Goal: Task Accomplishment & Management: Manage account settings

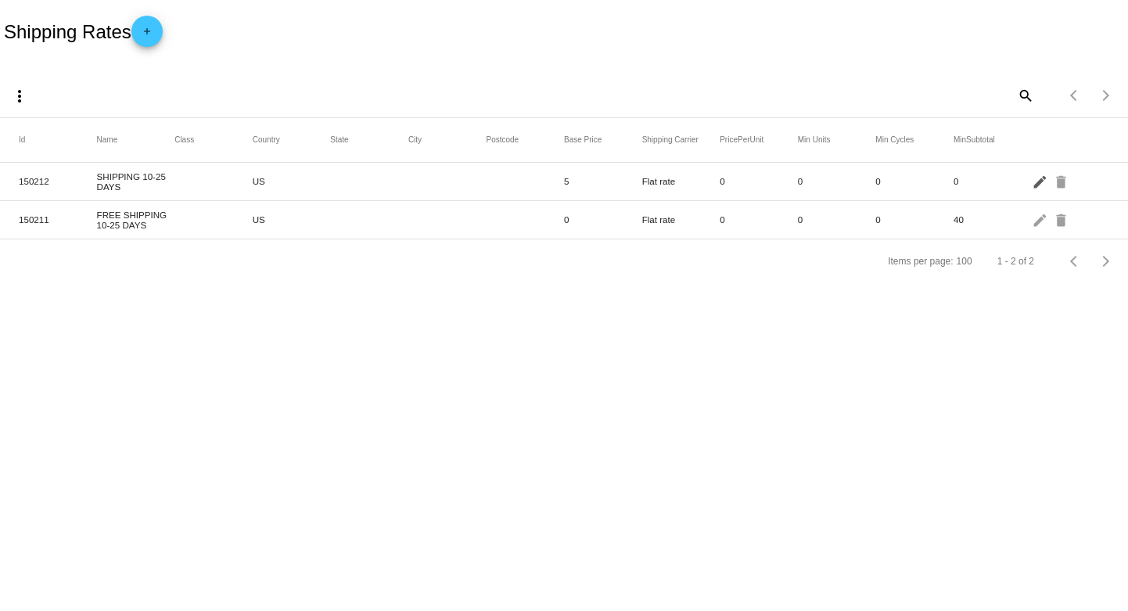
click at [1035, 185] on mat-icon "edit" at bounding box center [1041, 181] width 19 height 24
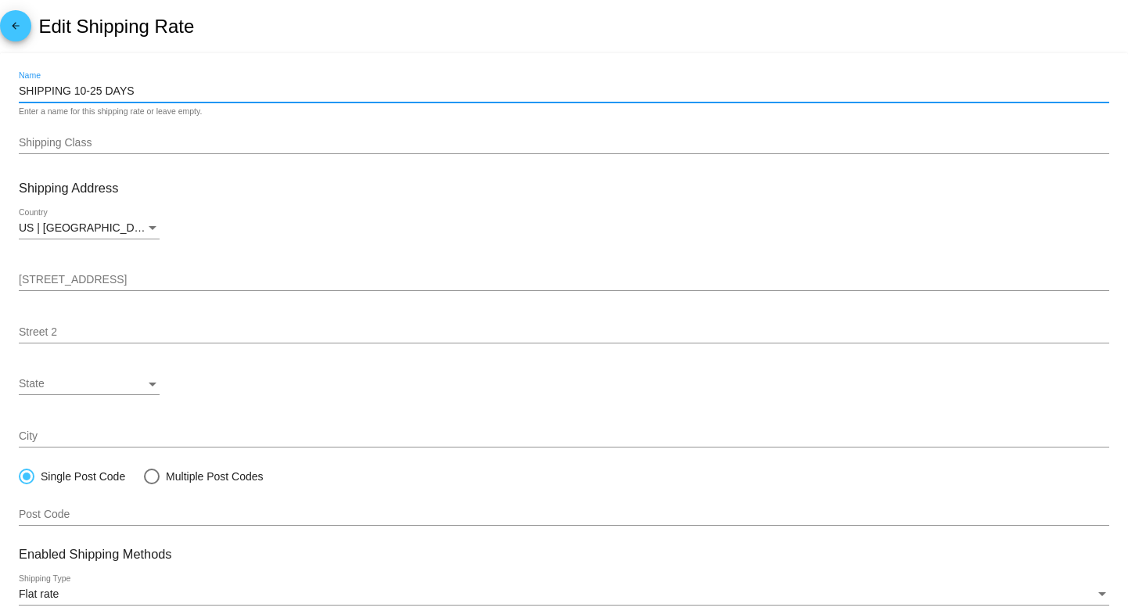
click at [96, 91] on input "SHIPPING 10-25 DAYS" at bounding box center [564, 91] width 1090 height 13
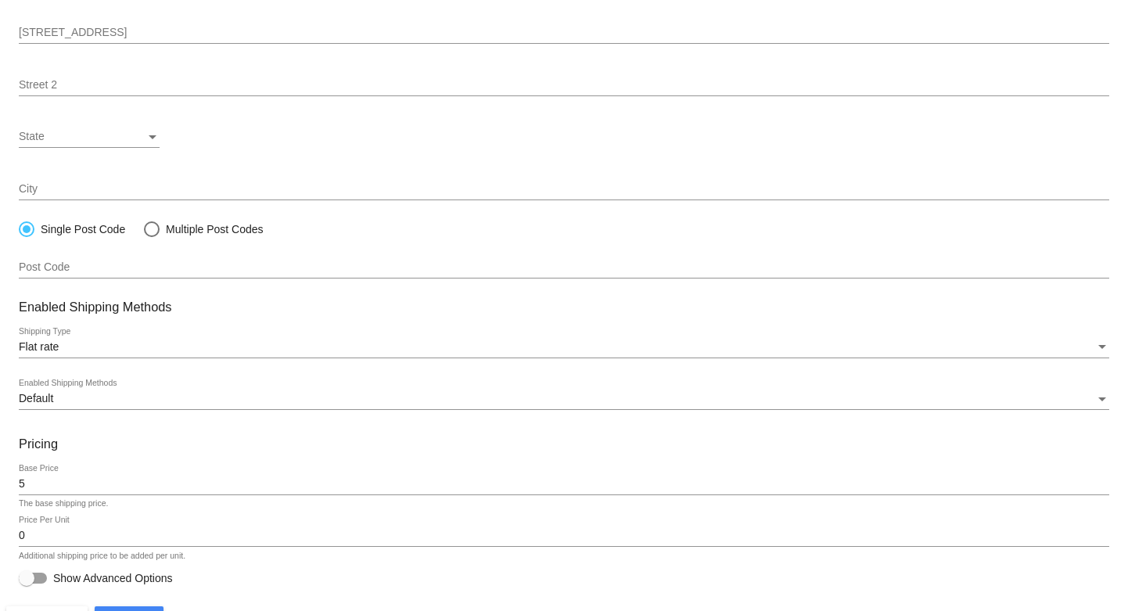
scroll to position [282, 0]
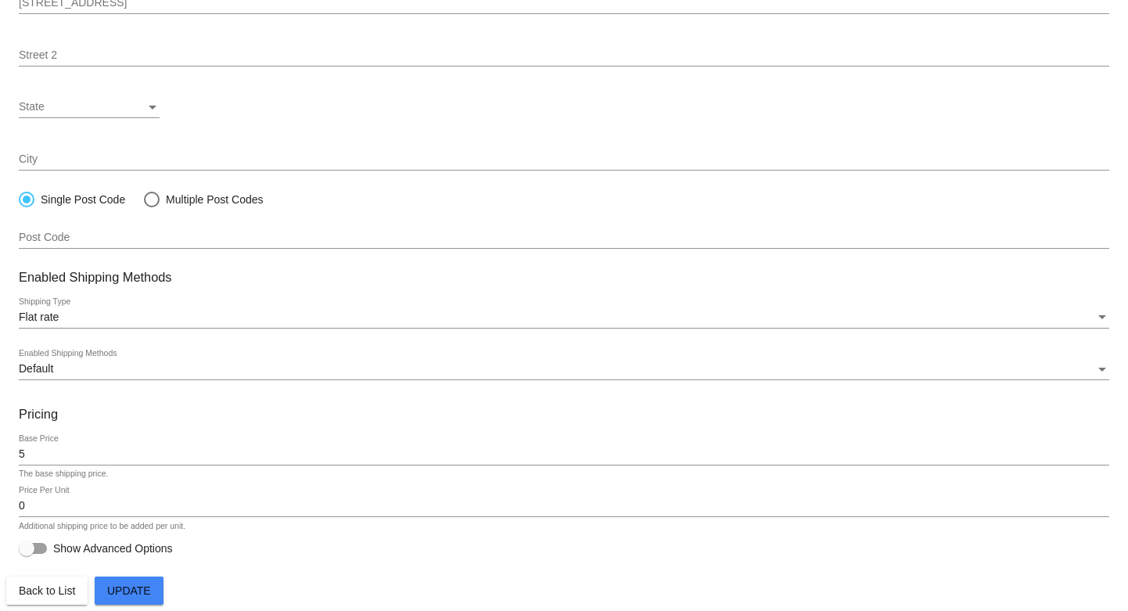
type input "SHIPPING 10-35 DAYS"
click at [118, 585] on span "Update" at bounding box center [129, 590] width 44 height 13
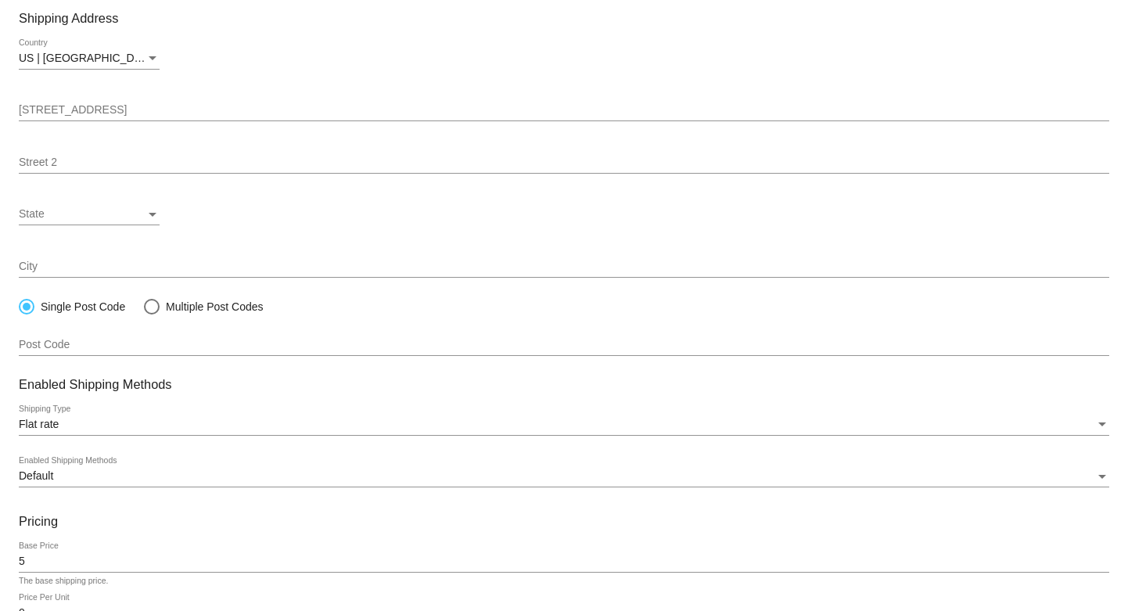
scroll to position [0, 0]
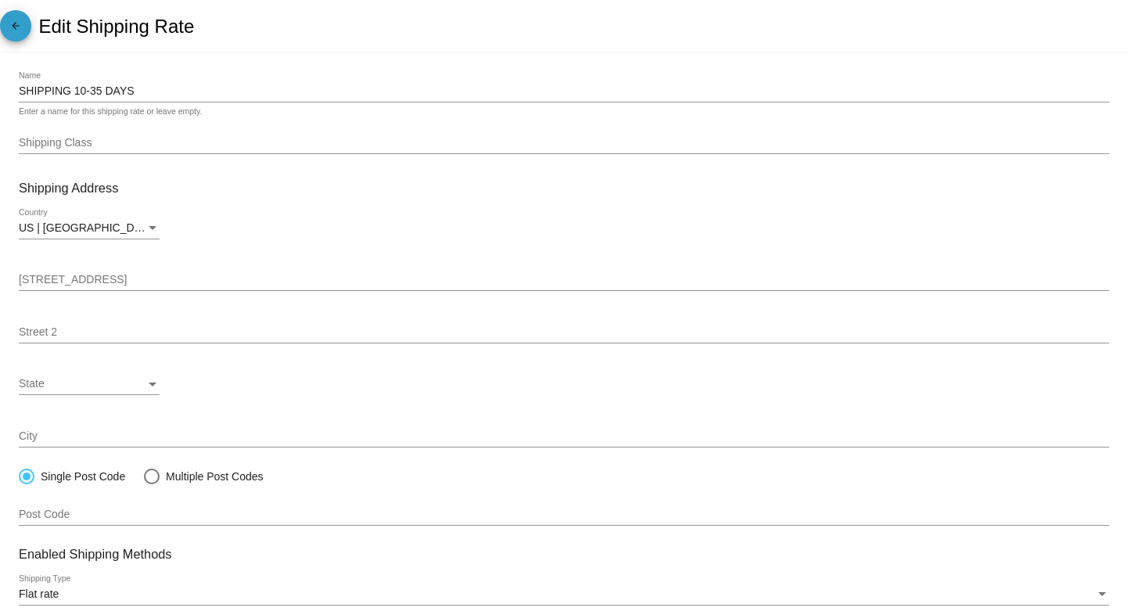
click at [10, 20] on mat-icon "arrow_back" at bounding box center [15, 29] width 19 height 19
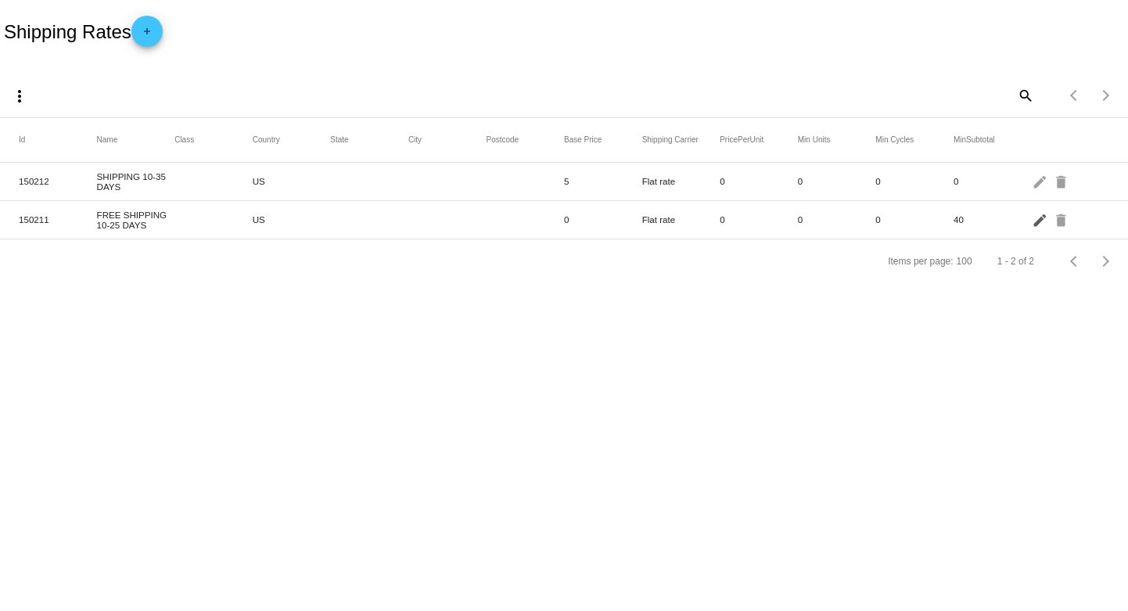
click at [1035, 221] on mat-icon "edit" at bounding box center [1041, 219] width 19 height 24
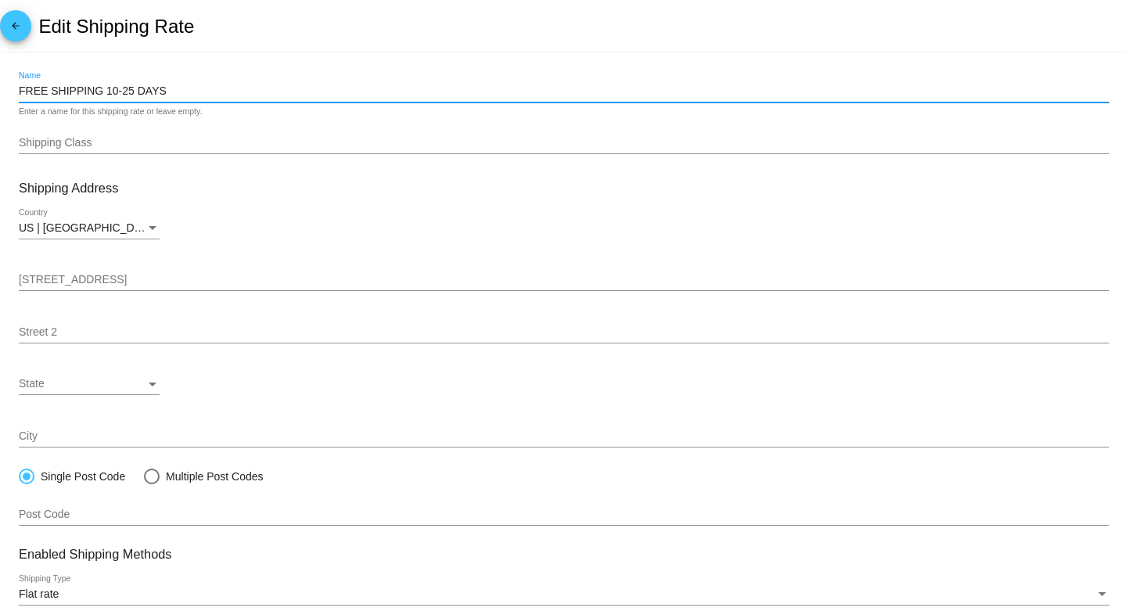
click at [118, 88] on input "FREE SHIPPING 10-25 DAYS" at bounding box center [564, 91] width 1090 height 13
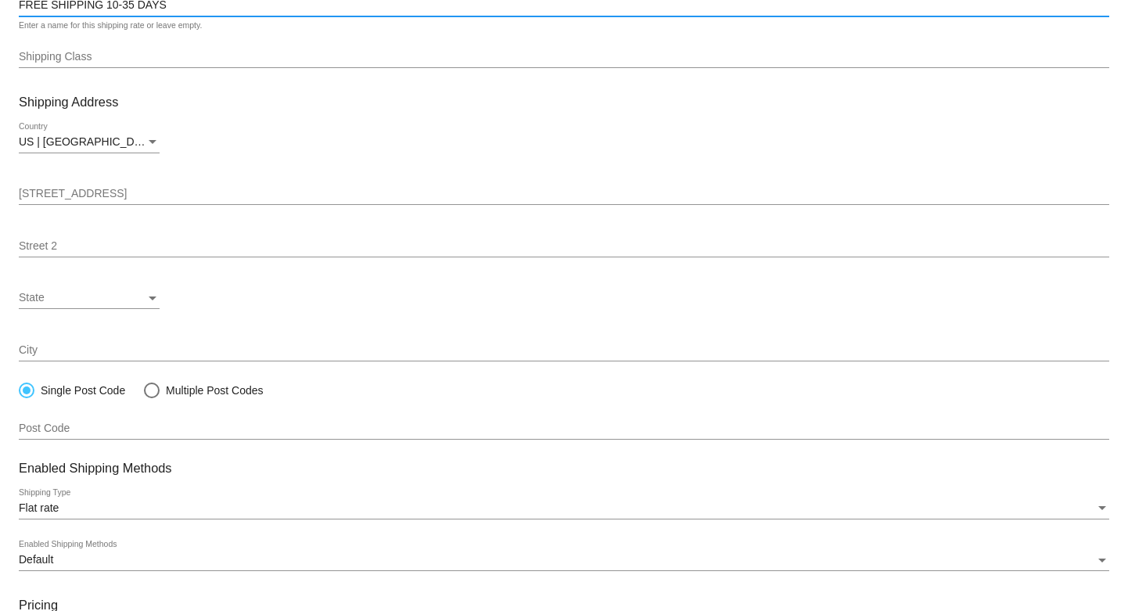
scroll to position [282, 0]
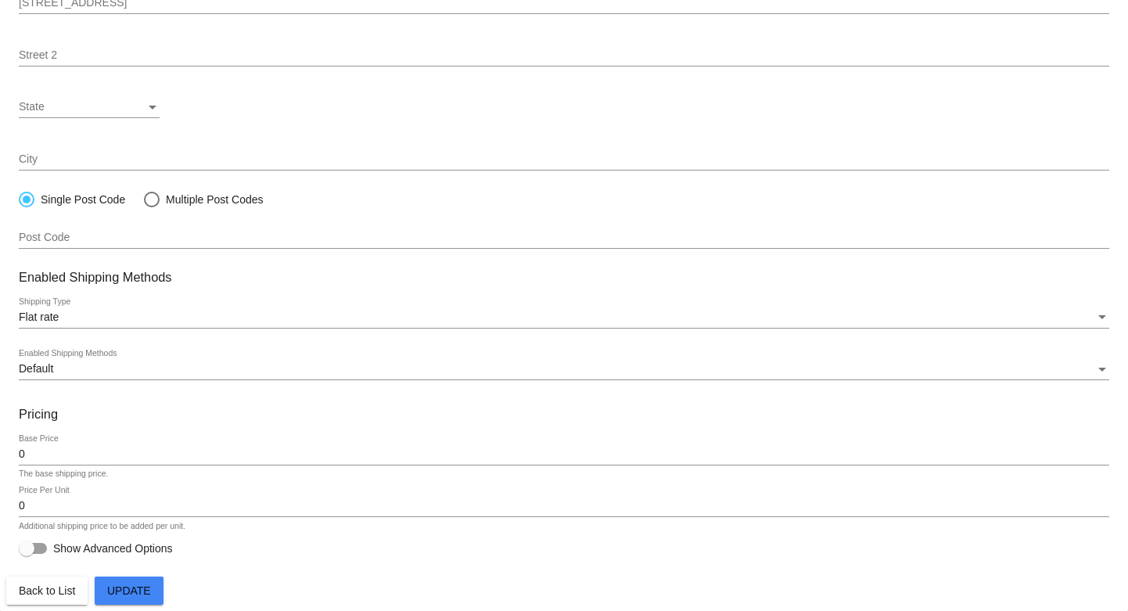
type input "FREE SHIPPING 10-35 DAYS"
click at [121, 580] on button "Update" at bounding box center [129, 590] width 69 height 28
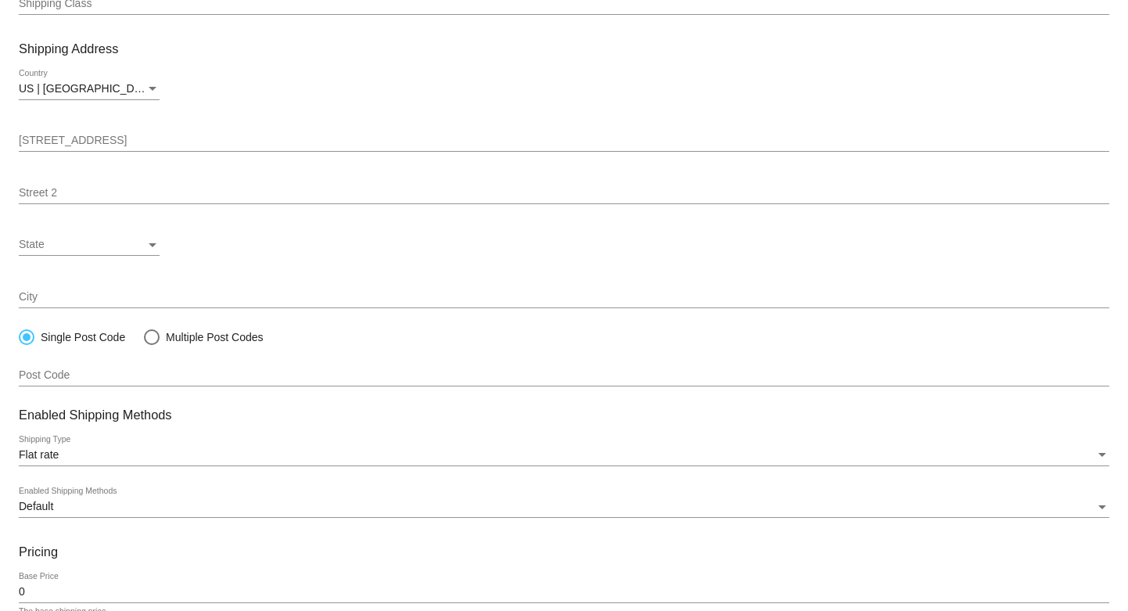
scroll to position [0, 0]
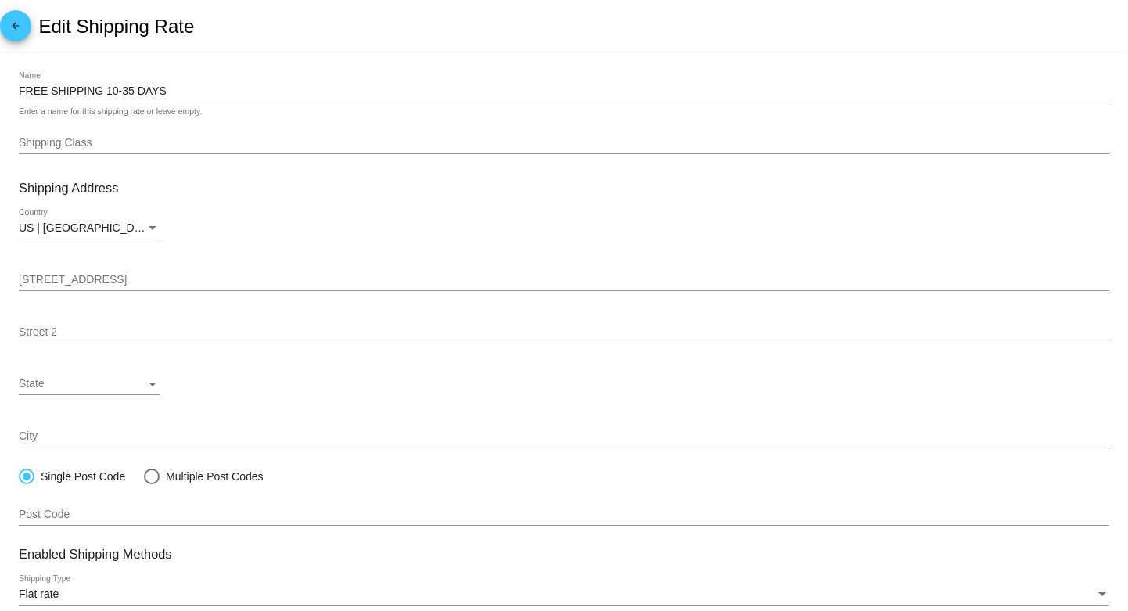
click at [23, 28] on mat-icon "arrow_back" at bounding box center [15, 29] width 19 height 19
